Goal: Information Seeking & Learning: Check status

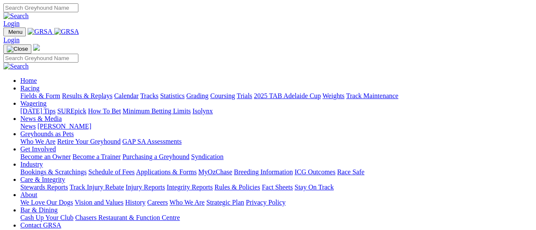
click at [91, 123] on link "[PERSON_NAME]" at bounding box center [64, 126] width 54 height 7
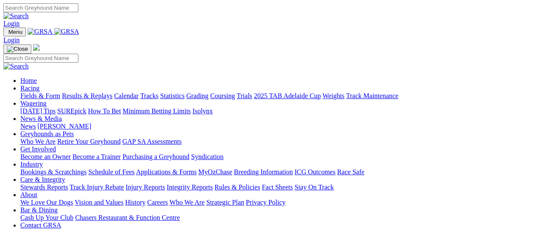
click at [44, 92] on link "Fields & Form" at bounding box center [40, 95] width 40 height 7
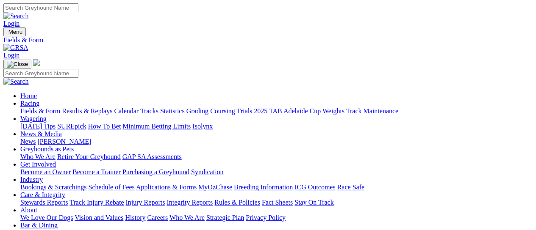
click at [97, 108] on link "Results & Replays" at bounding box center [87, 111] width 50 height 7
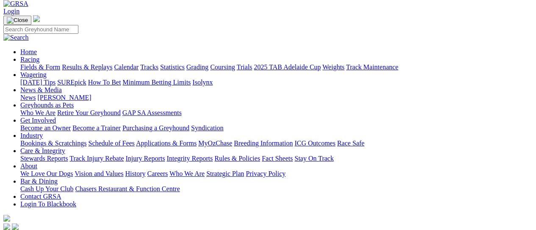
scroll to position [56, 0]
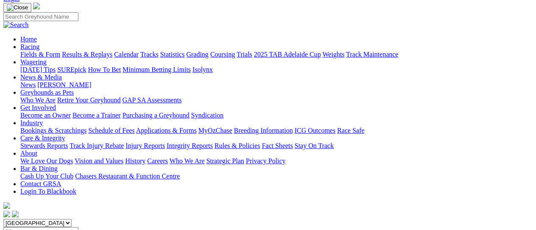
scroll to position [113, 0]
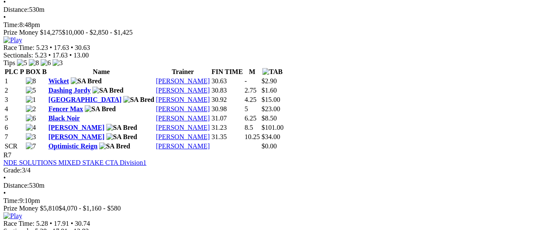
scroll to position [1243, 0]
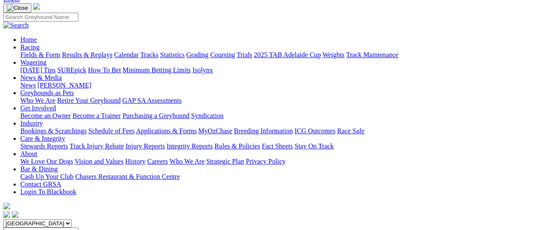
scroll to position [0, 0]
